Goal: Task Accomplishment & Management: Use online tool/utility

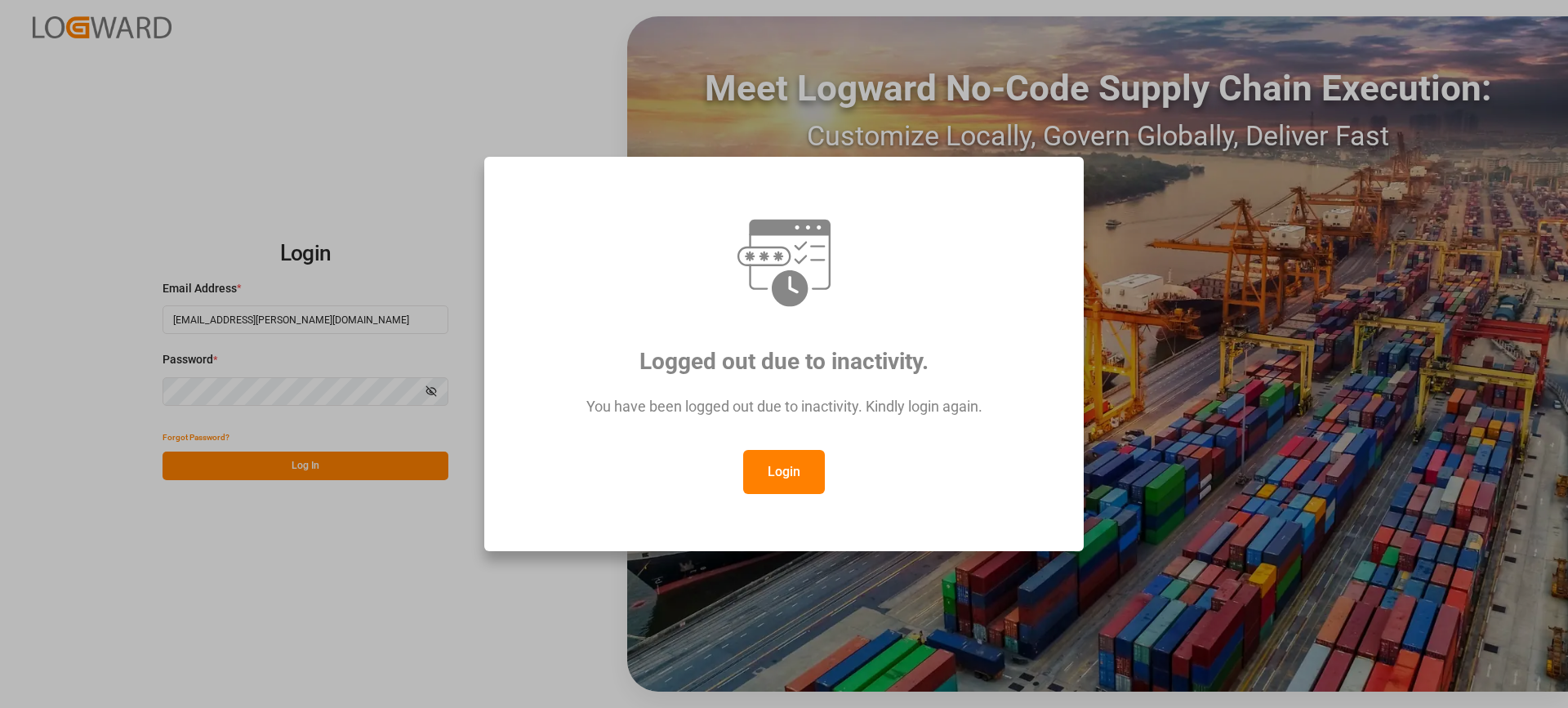
click at [790, 471] on button "Login" at bounding box center [783, 472] width 81 height 44
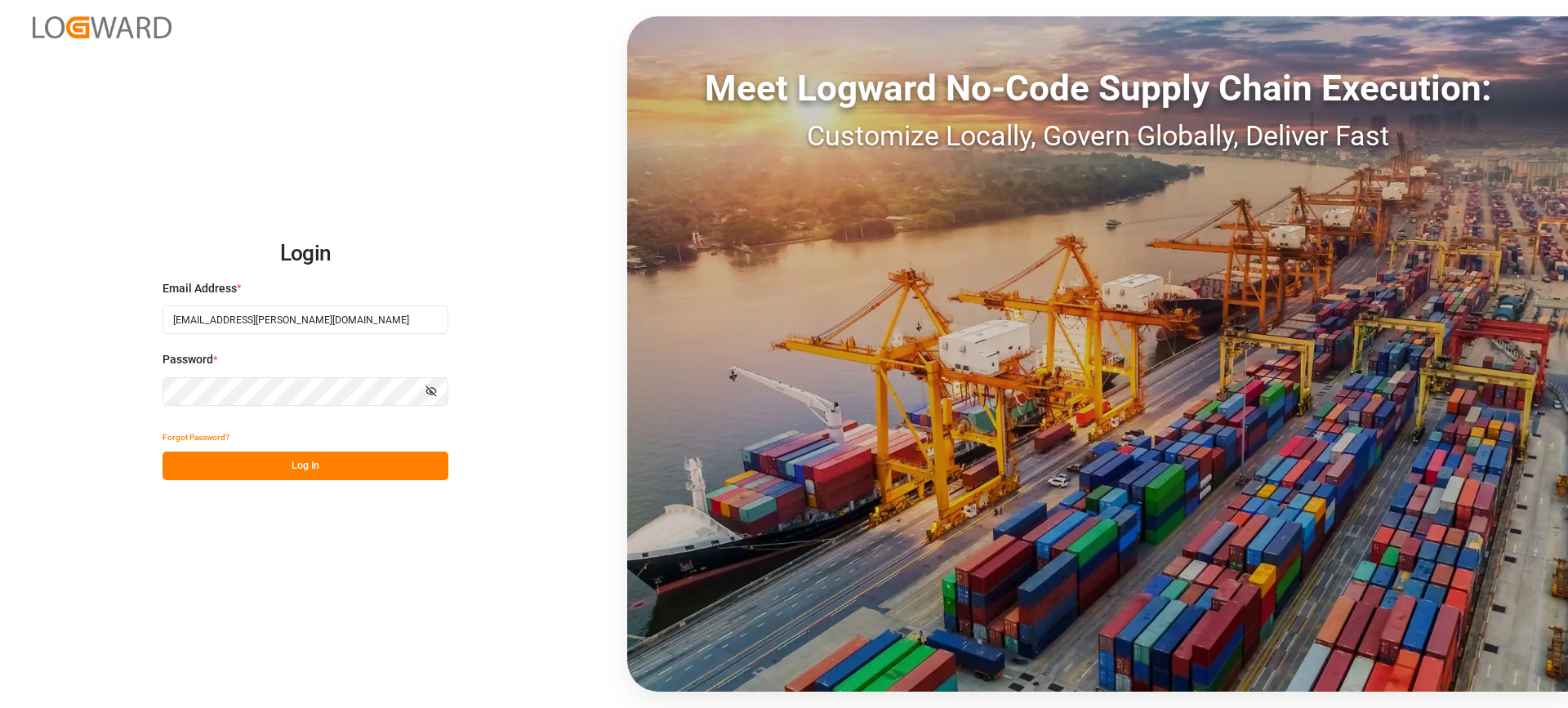
click at [375, 463] on button "Log In" at bounding box center [305, 465] width 286 height 28
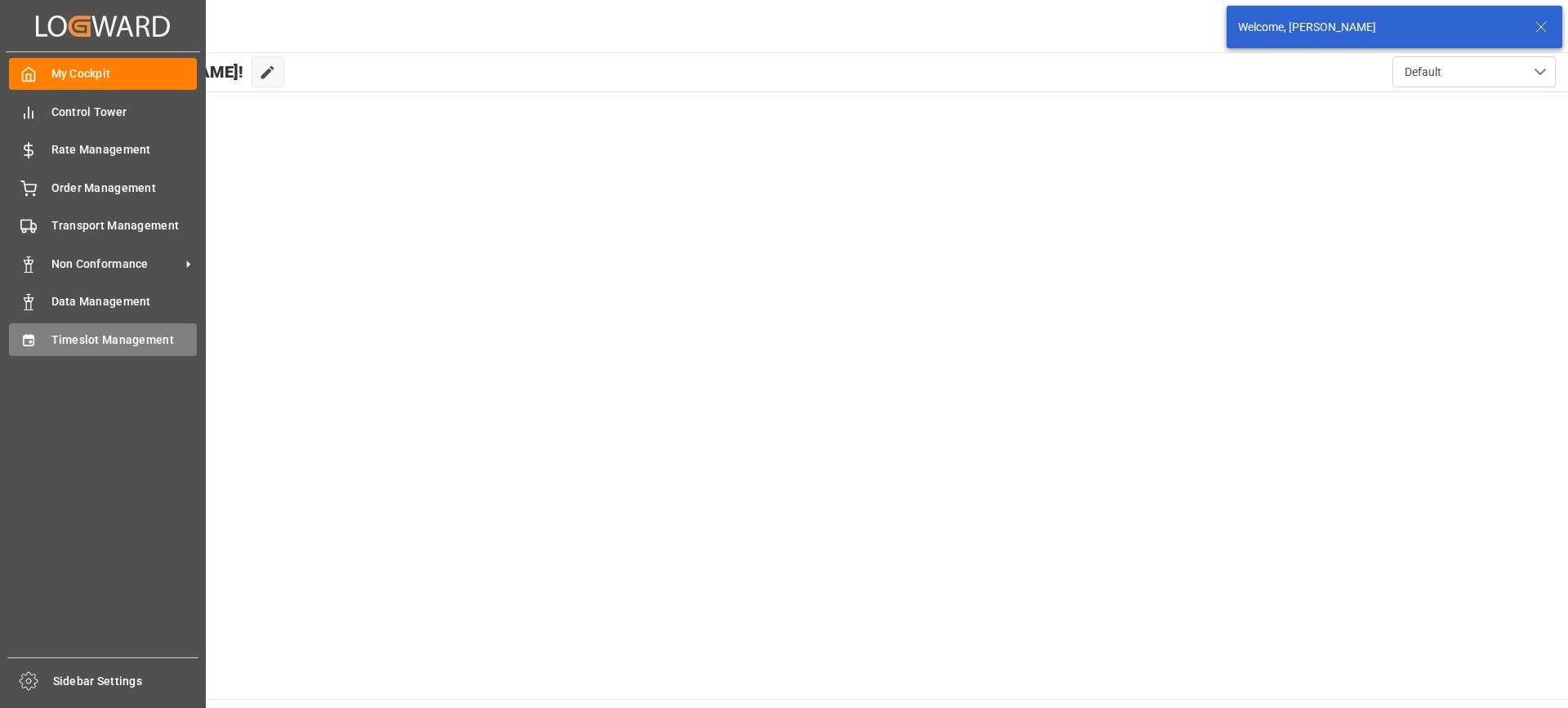
click at [43, 340] on div "Timeslot Management Timeslot Management" at bounding box center [103, 338] width 188 height 32
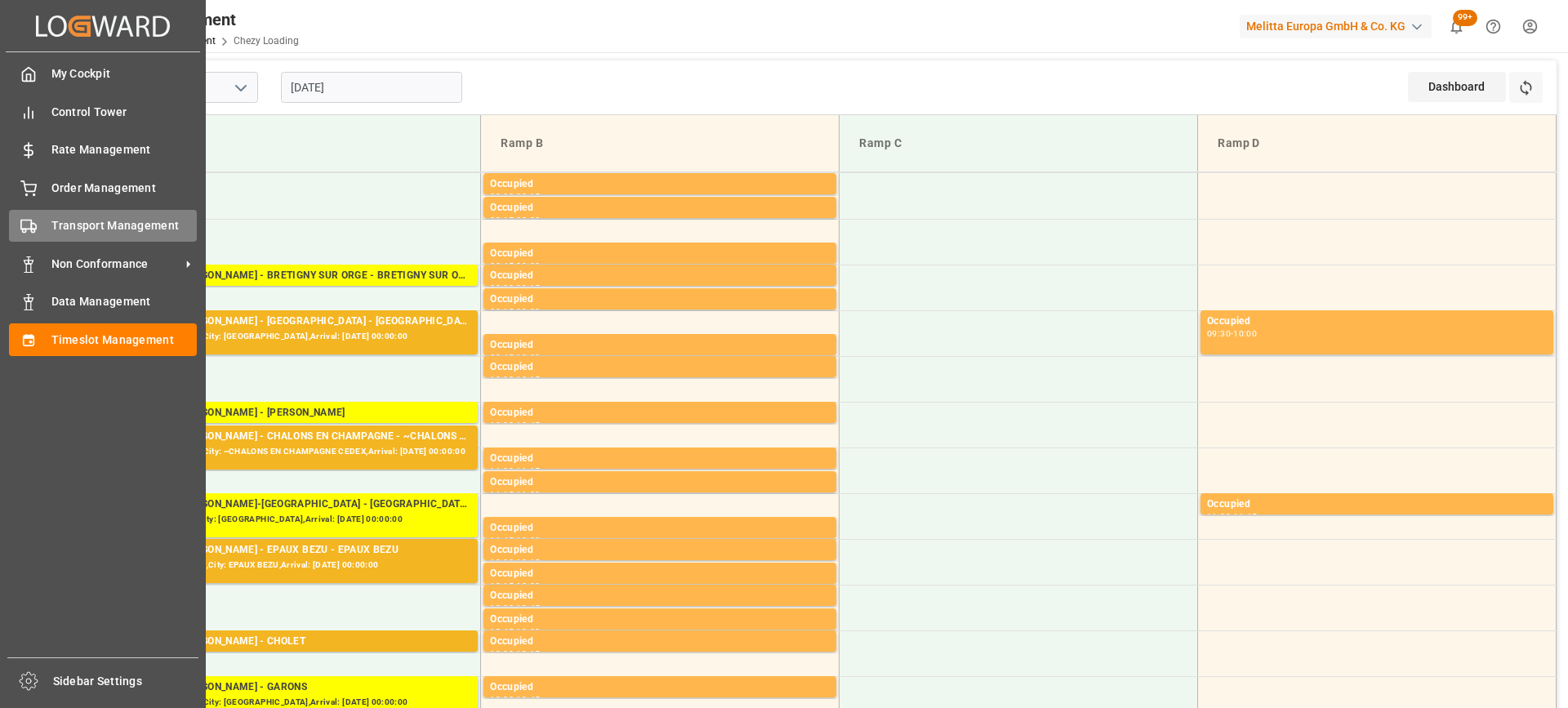
click at [68, 224] on span "Transport Management" at bounding box center [124, 225] width 146 height 17
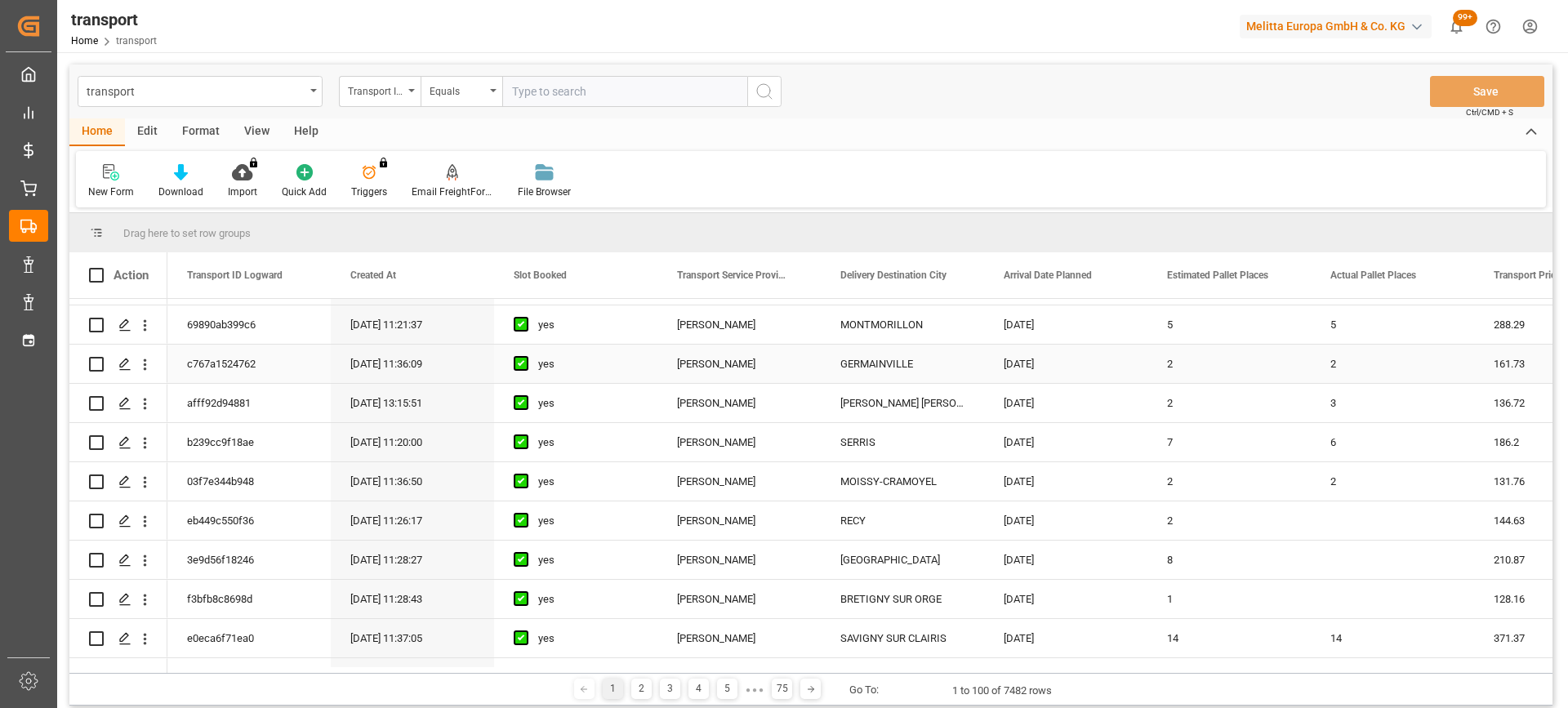
scroll to position [1388, 0]
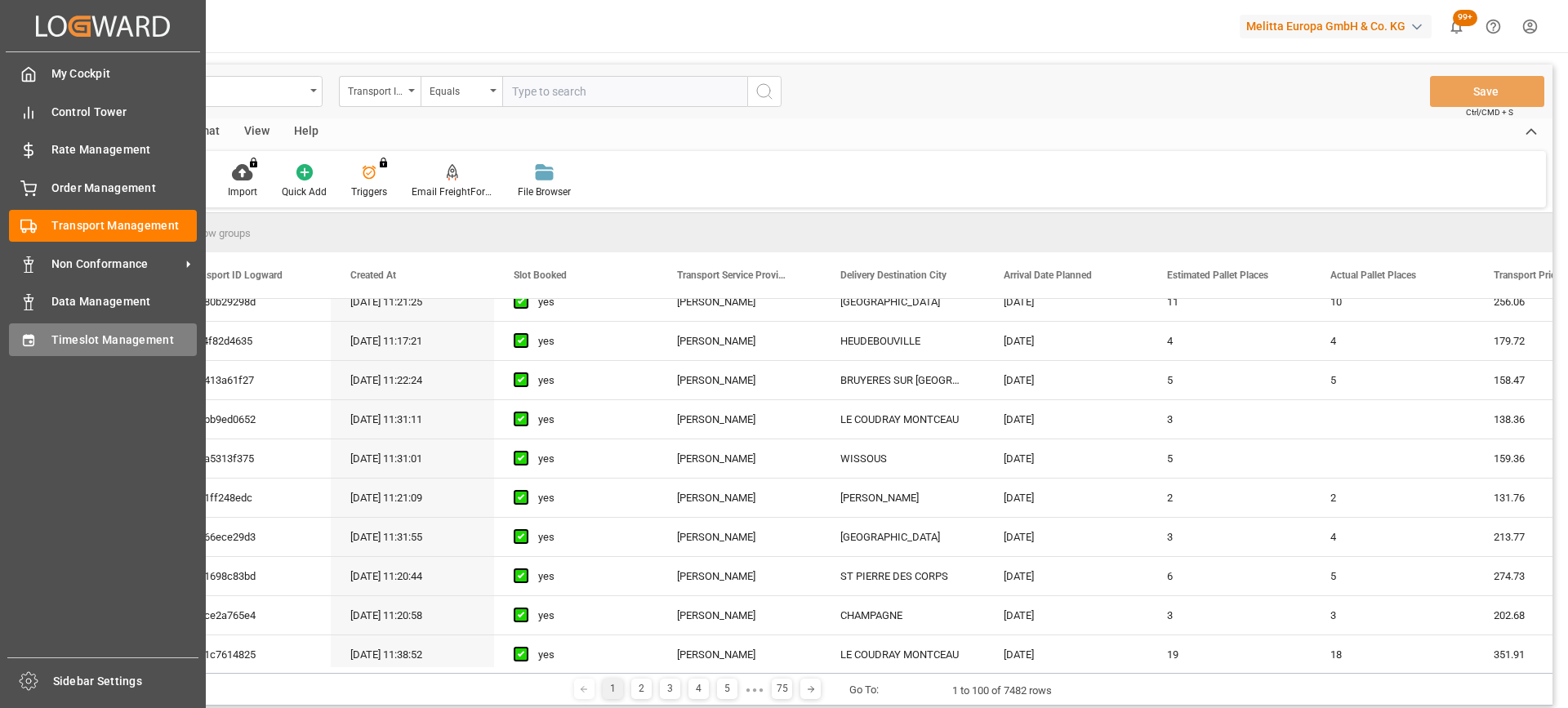
click at [59, 345] on span "Timeslot Management" at bounding box center [124, 339] width 146 height 17
